Goal: Transaction & Acquisition: Download file/media

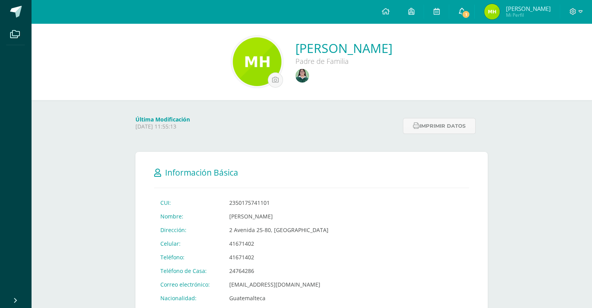
click at [470, 13] on span "1" at bounding box center [466, 14] width 9 height 9
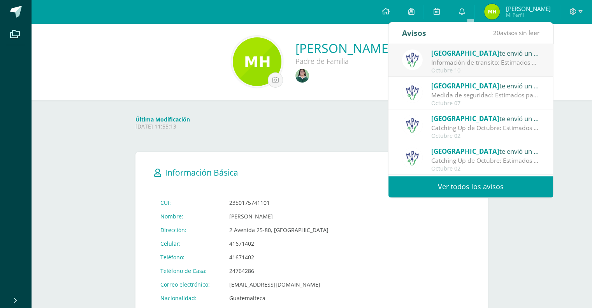
click at [427, 67] on div "Colegio Monte te envió un aviso Información de transito: Estimados padres de fa…" at bounding box center [470, 61] width 137 height 26
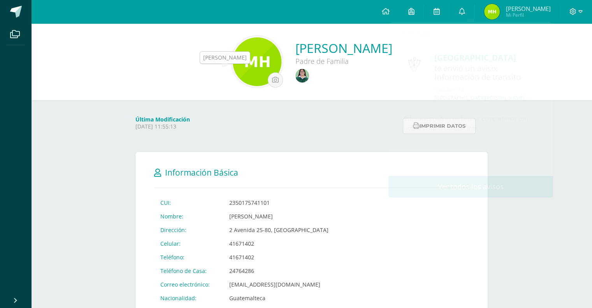
click at [295, 74] on img at bounding box center [302, 76] width 14 height 14
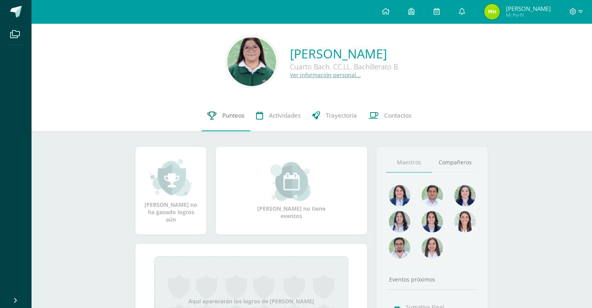
click at [236, 109] on link "Punteos" at bounding box center [226, 115] width 49 height 31
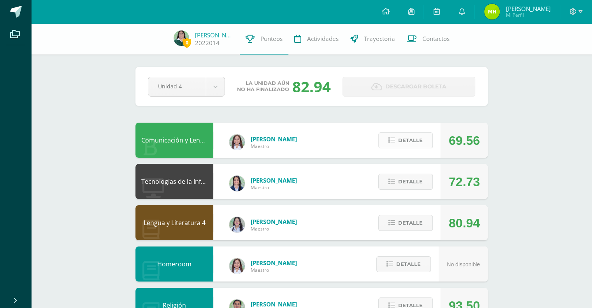
click at [395, 138] on icon at bounding box center [391, 140] width 7 height 7
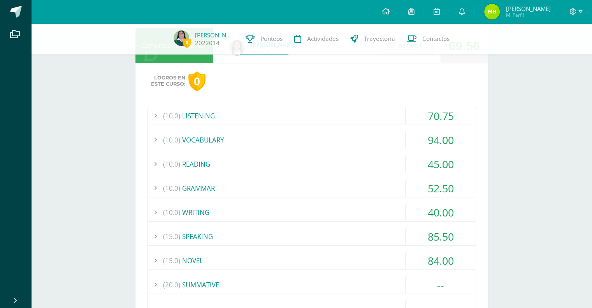
scroll to position [96, 0]
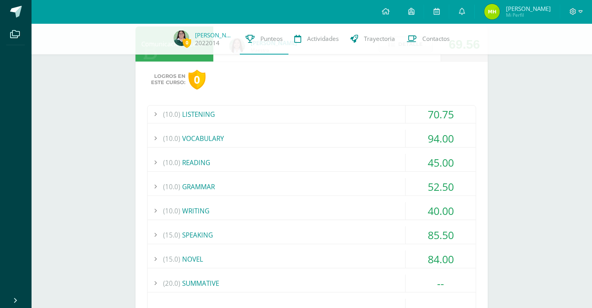
click at [452, 209] on div "40.00" at bounding box center [441, 211] width 70 height 18
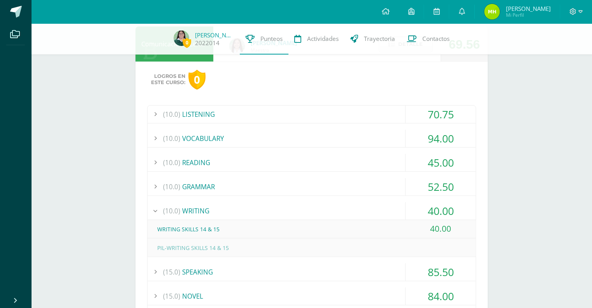
scroll to position [107, 0]
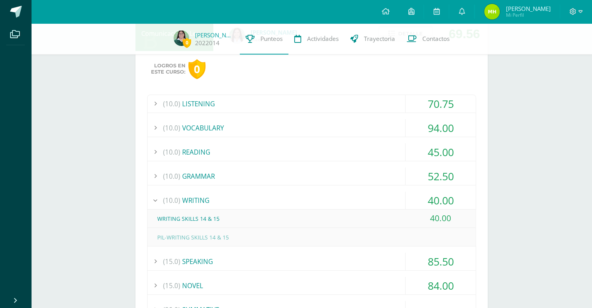
click at [450, 206] on div "40.00" at bounding box center [441, 201] width 70 height 18
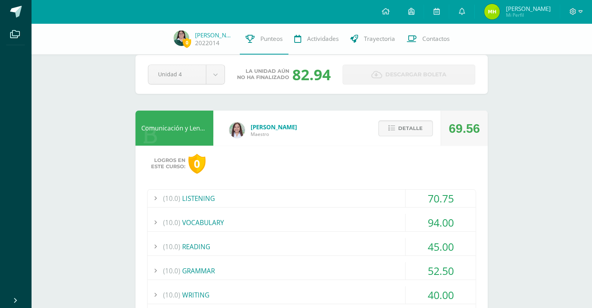
scroll to position [12, 0]
click at [417, 134] on span "Detalle" at bounding box center [410, 128] width 25 height 14
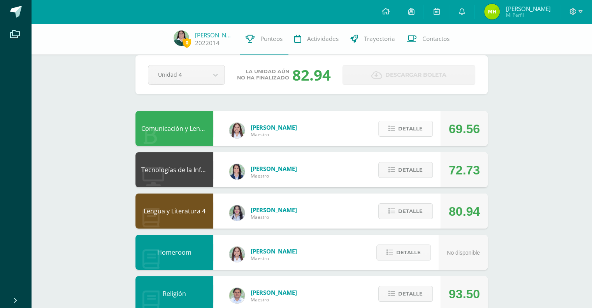
click at [416, 129] on span "Detalle" at bounding box center [410, 128] width 25 height 14
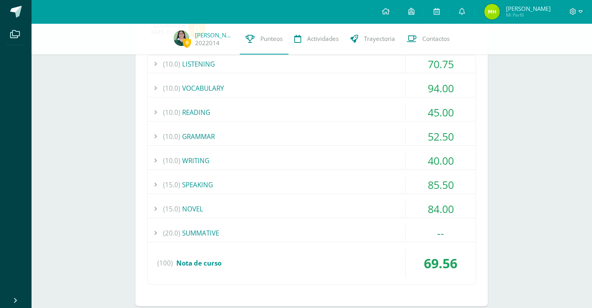
scroll to position [152, 0]
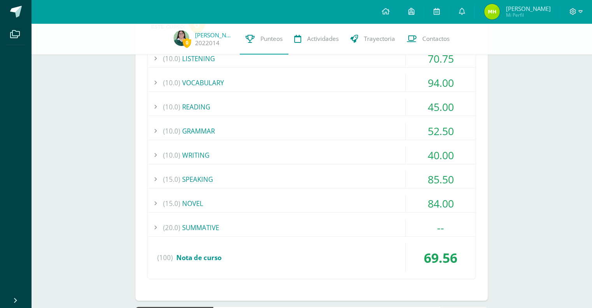
click at [444, 205] on div "84.00" at bounding box center [441, 204] width 70 height 18
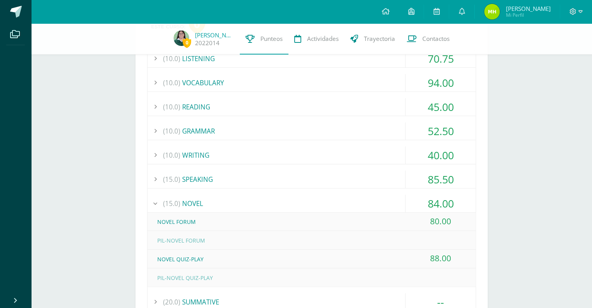
click at [444, 205] on div "84.00" at bounding box center [441, 204] width 70 height 18
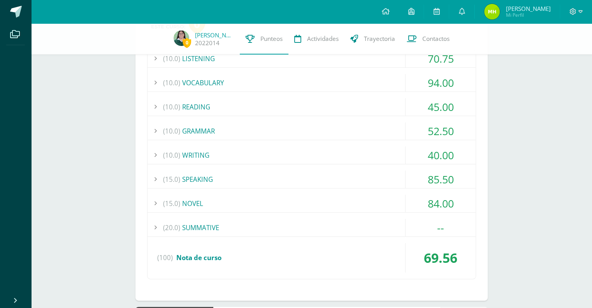
click at [445, 180] on div "85.50" at bounding box center [441, 179] width 70 height 18
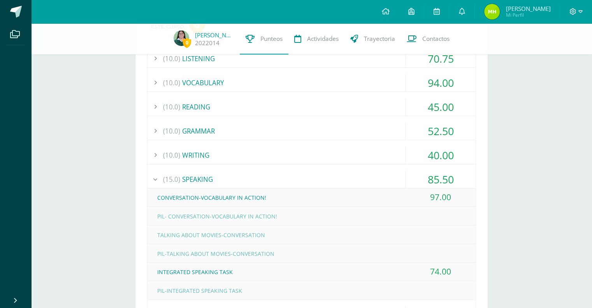
click at [445, 174] on div "85.50" at bounding box center [441, 179] width 70 height 18
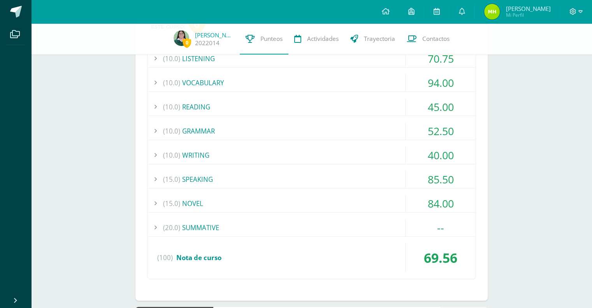
scroll to position [0, 0]
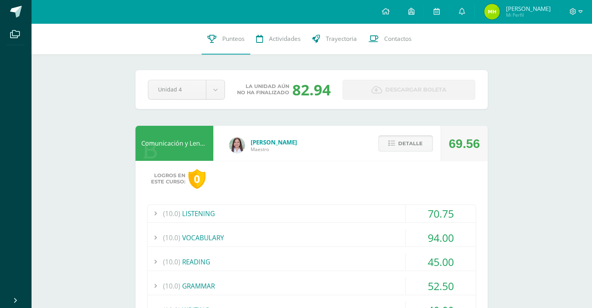
click at [415, 139] on span "Detalle" at bounding box center [410, 143] width 25 height 14
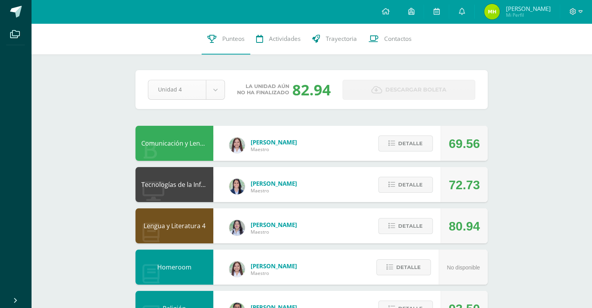
click at [221, 99] on div "Unidad 4" at bounding box center [186, 90] width 77 height 20
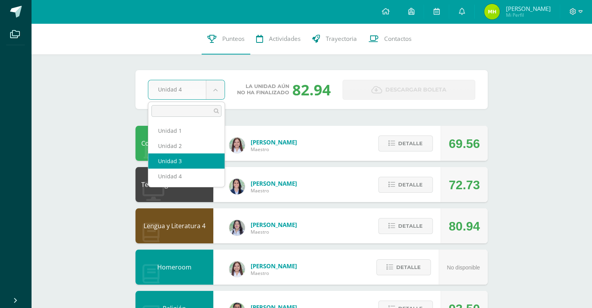
select select "Unidad 3"
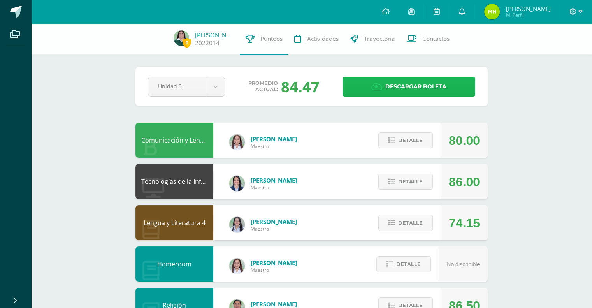
click at [391, 86] on span "Descargar boleta" at bounding box center [415, 86] width 61 height 19
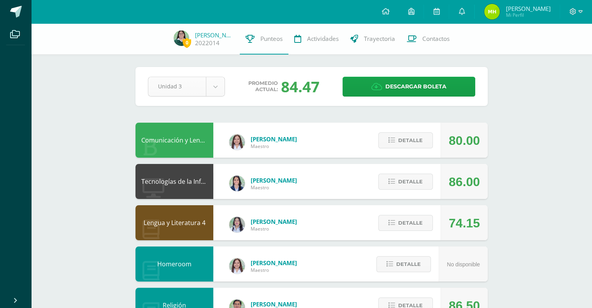
click at [212, 89] on body "Archivos Cerrar panel Configuración Cerrar sesión [PERSON_NAME] Mi Perfil Aviso…" at bounding box center [296, 313] width 592 height 627
click at [213, 85] on body "Archivos Cerrar panel Configuración Cerrar sesión [PERSON_NAME] Mi Perfil Aviso…" at bounding box center [296, 313] width 592 height 627
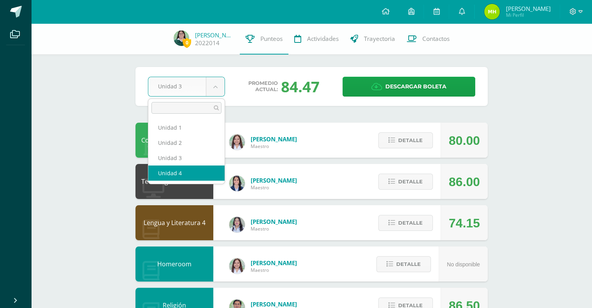
select select "Unidad 4"
